Goal: Task Accomplishment & Management: Use online tool/utility

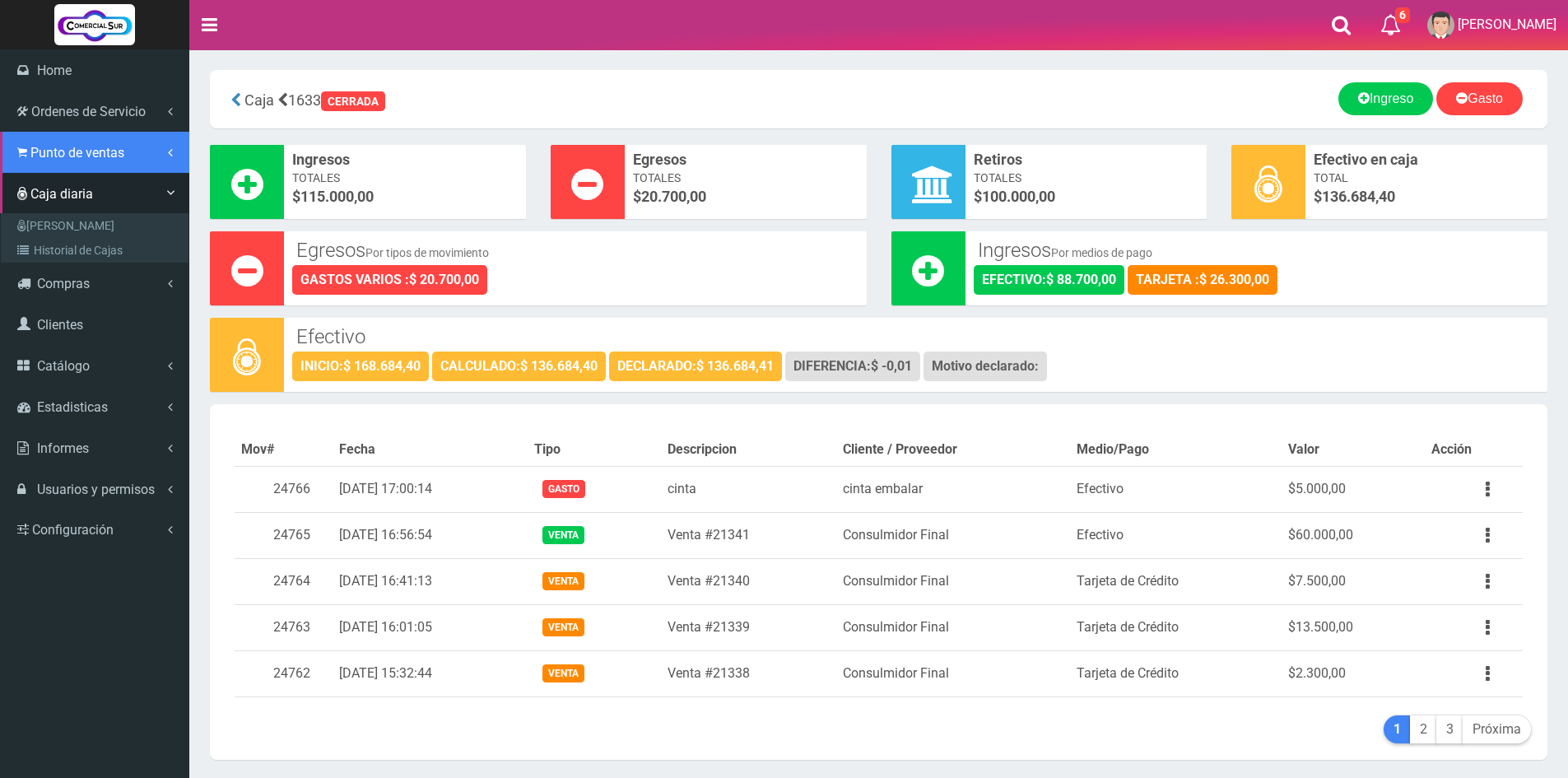
click at [86, 156] on span "Punto de ventas" at bounding box center [77, 153] width 94 height 15
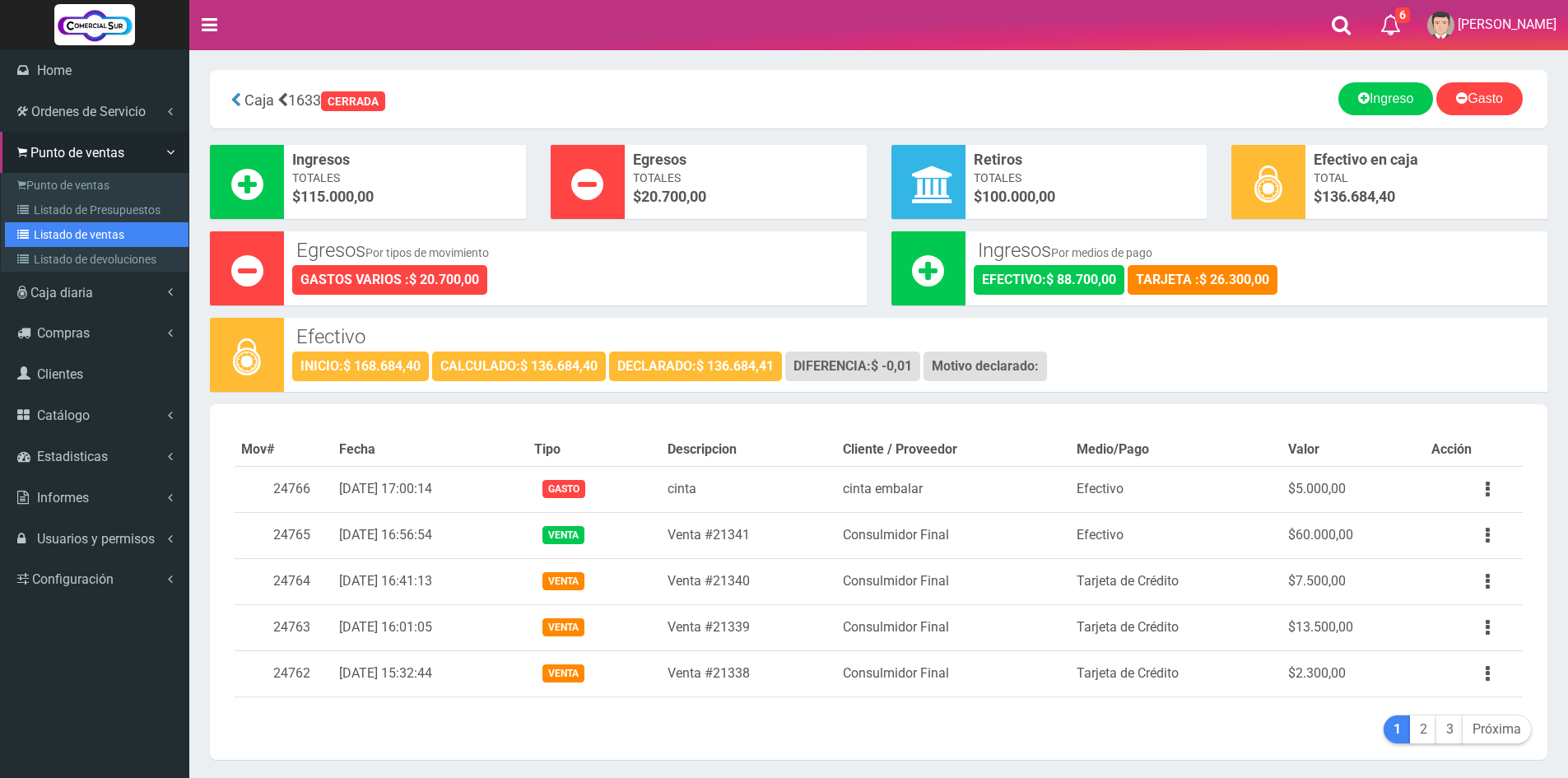
click at [86, 235] on link "Listado de ventas" at bounding box center [97, 234] width 184 height 25
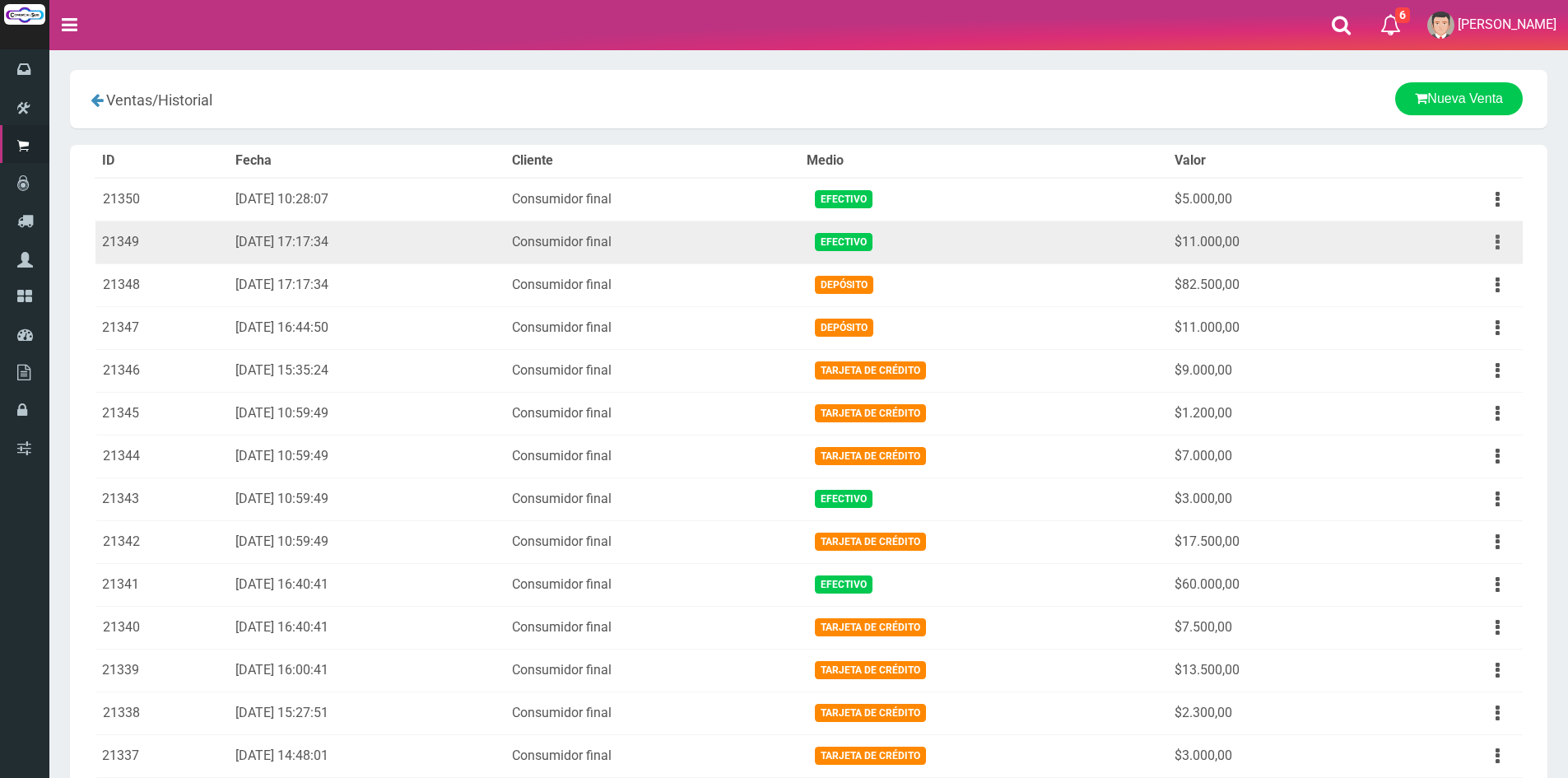
click at [1490, 242] on button "button" at bounding box center [1498, 242] width 37 height 29
click at [1475, 280] on link "Ver" at bounding box center [1449, 282] width 130 height 36
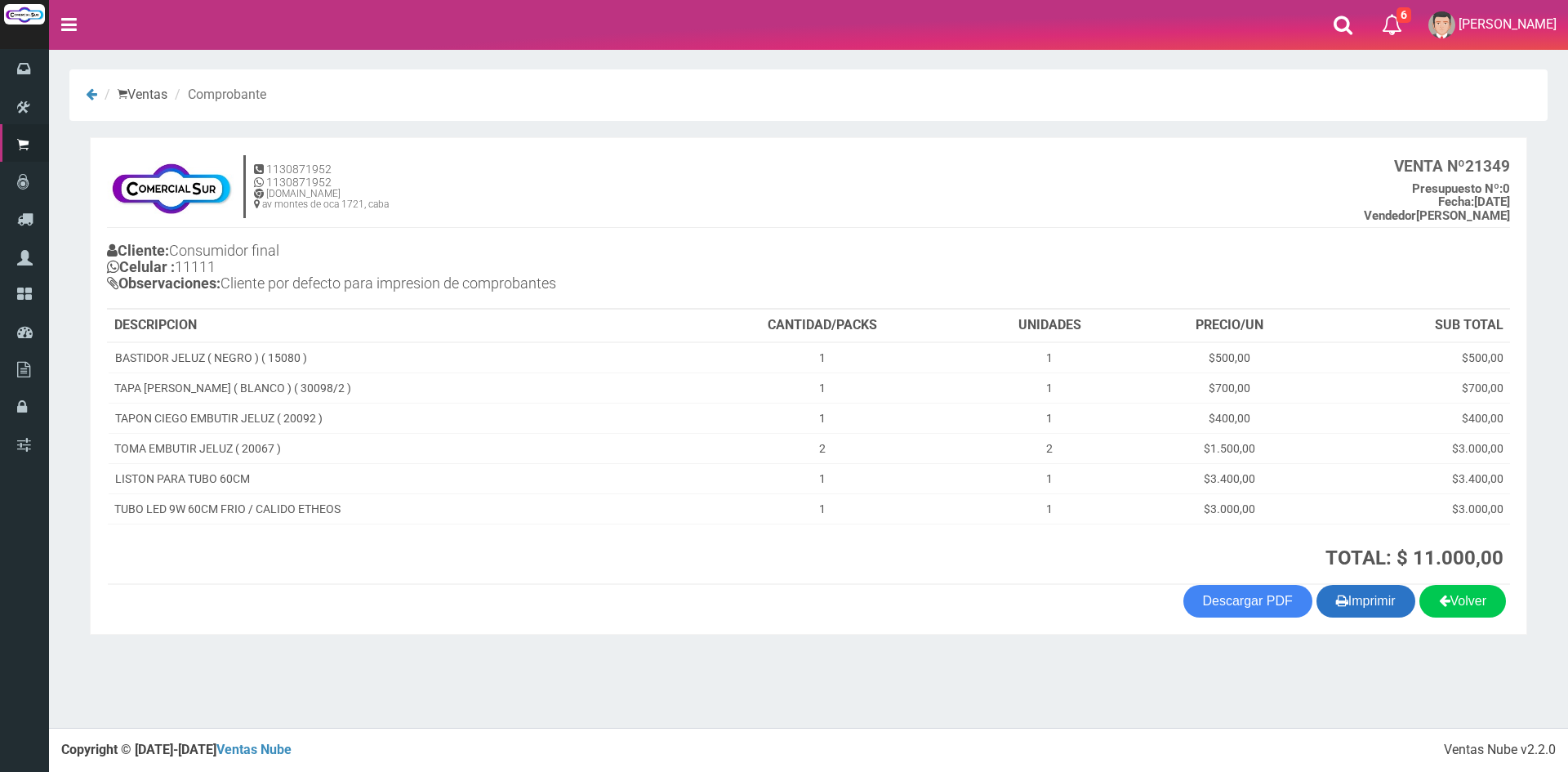
click at [1364, 600] on button "Imprimir" at bounding box center [1365, 600] width 99 height 33
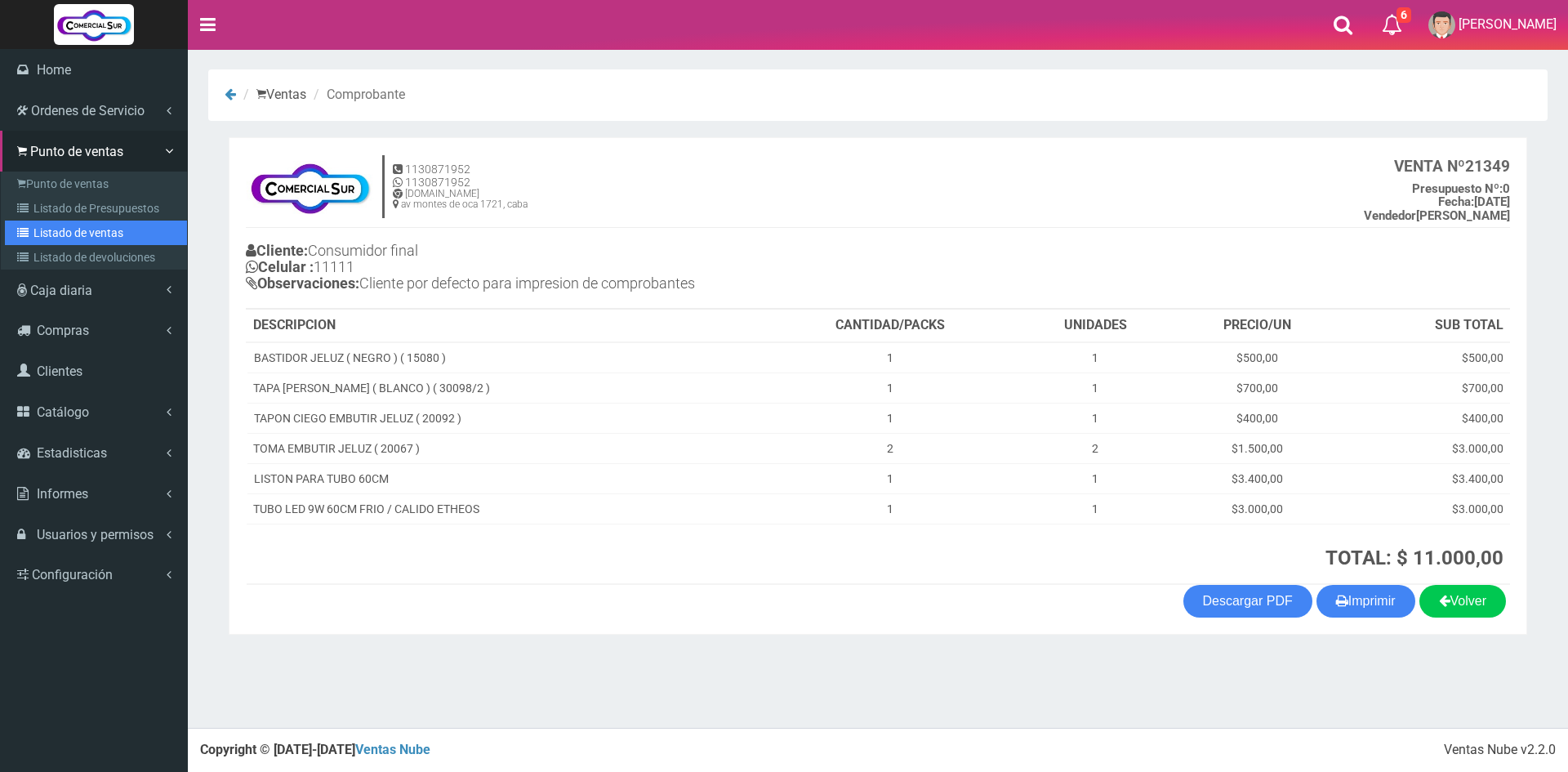
click at [62, 226] on link "Listado de ventas" at bounding box center [96, 232] width 182 height 24
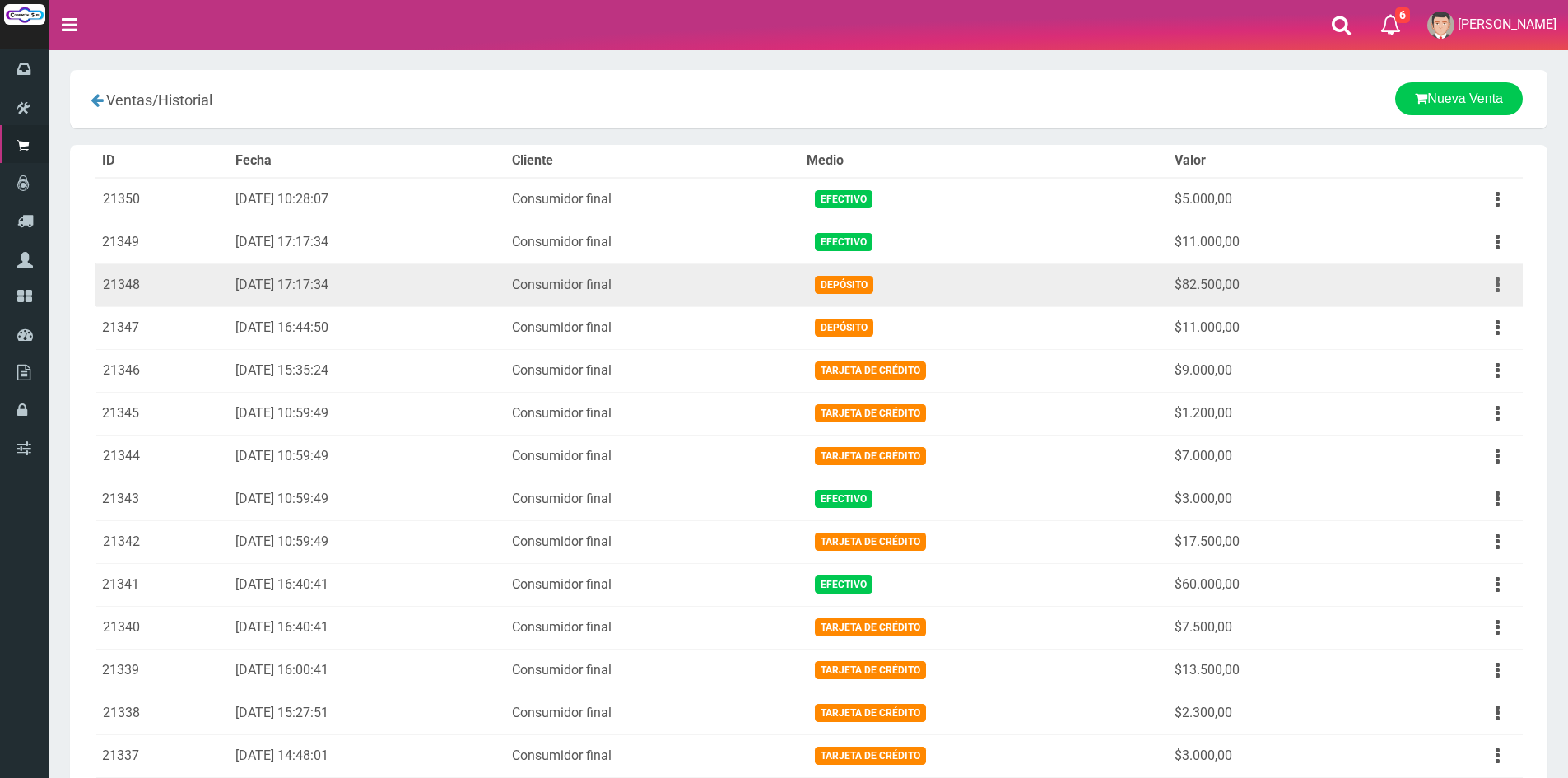
click at [1489, 286] on button "button" at bounding box center [1498, 286] width 37 height 29
click at [1474, 327] on link "Ver" at bounding box center [1449, 325] width 130 height 36
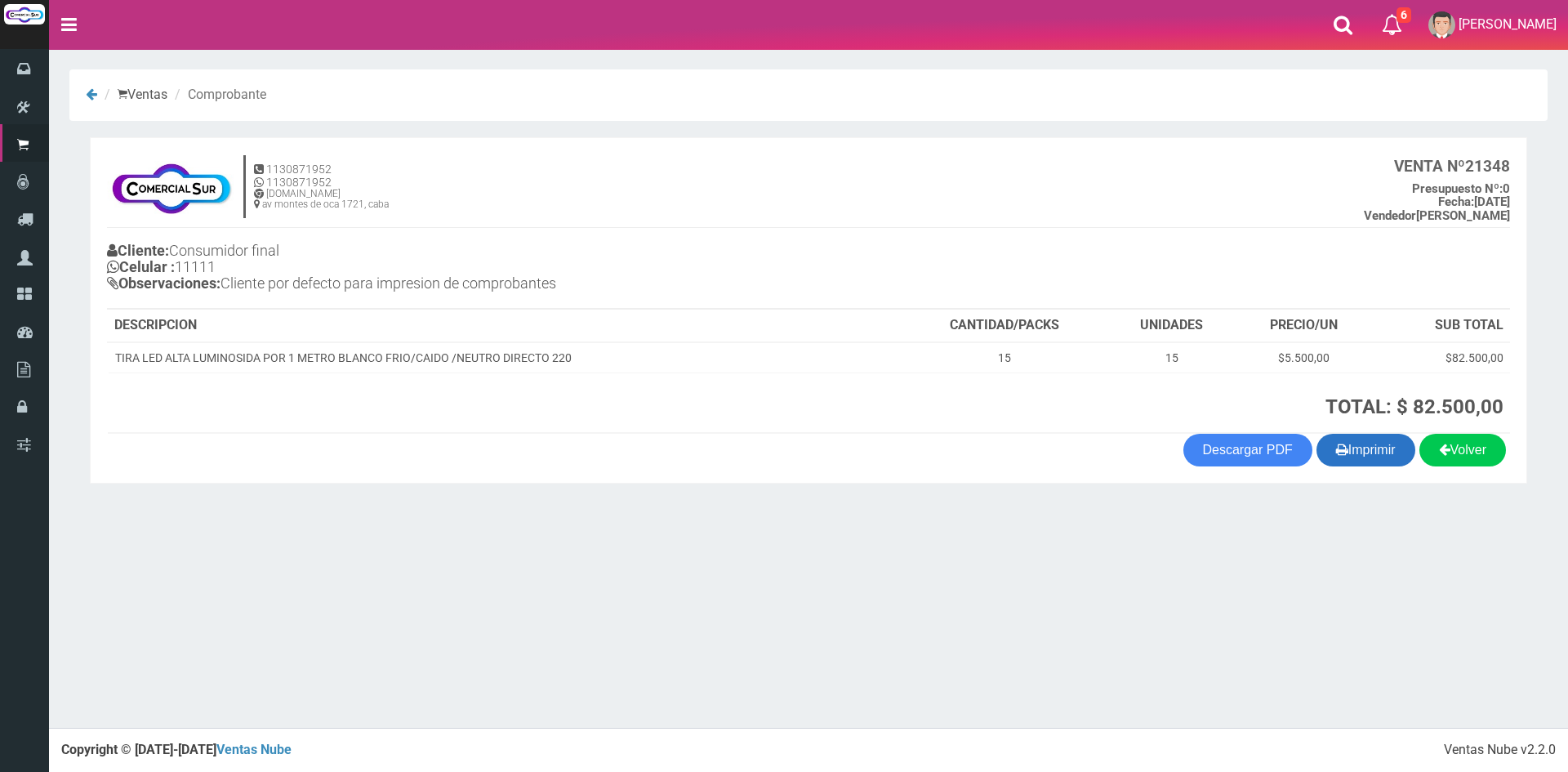
click at [1353, 453] on button "Imprimir" at bounding box center [1365, 450] width 99 height 33
